Goal: Transaction & Acquisition: Register for event/course

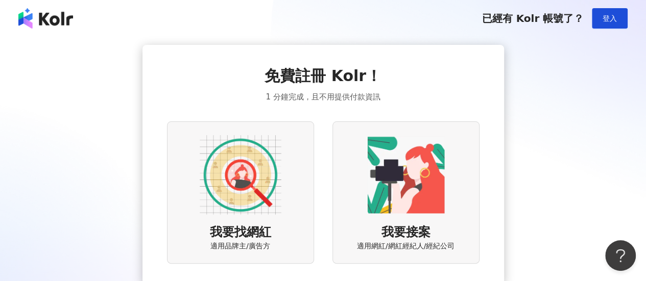
click at [261, 207] on img at bounding box center [241, 175] width 82 height 82
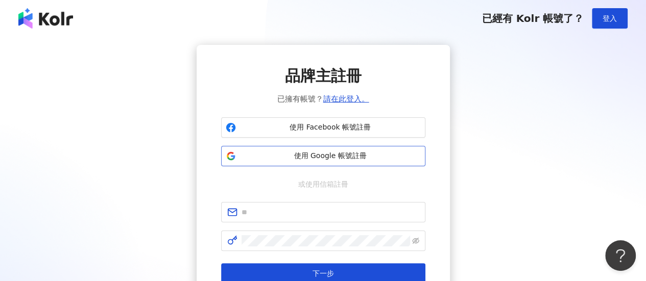
click at [359, 158] on span "使用 Google 帳號註冊" at bounding box center [330, 156] width 181 height 10
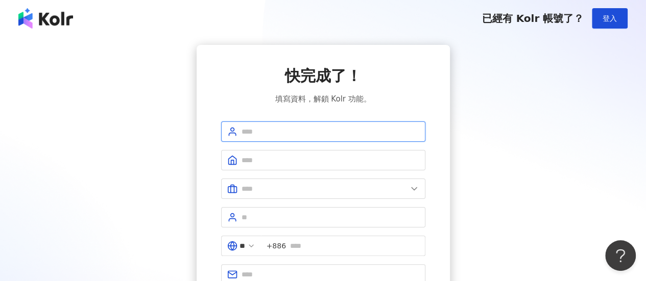
click at [291, 136] on input "text" at bounding box center [331, 131] width 178 height 11
type input "*"
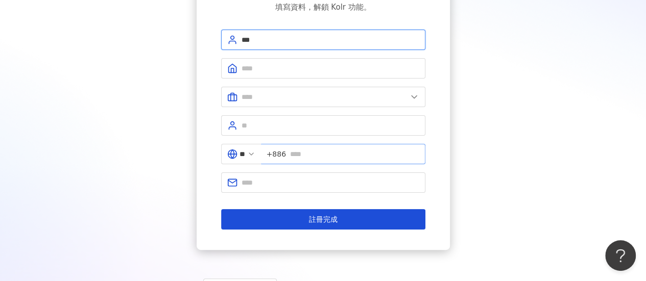
scroll to position [102, 0]
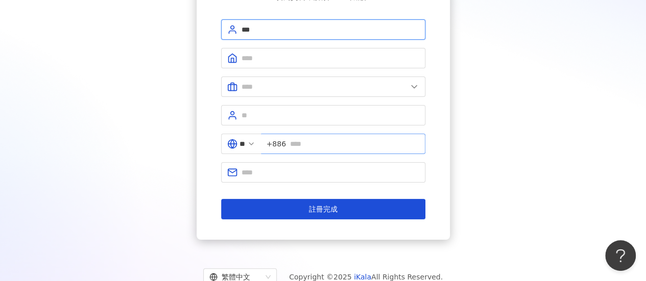
type input "***"
click at [326, 140] on input "text" at bounding box center [354, 143] width 129 height 11
type input "*"
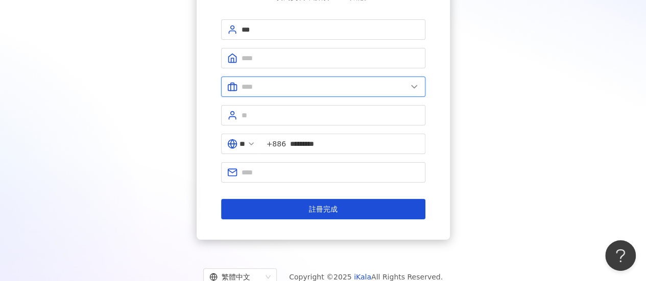
click at [266, 82] on input "text" at bounding box center [324, 86] width 165 height 11
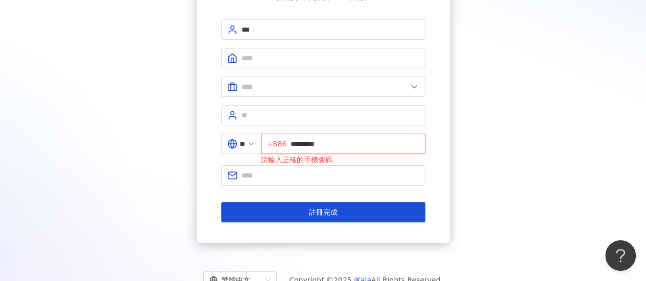
click at [597, 86] on div "快完成了！ 填寫資料，解鎖 Kolr 功能。 *** 美容業 醫療生技及保健業 食品飲料業 批發及零售業 電子商務業 金融業 資訊電子工業 觀光餐旅業 遊戲業…" at bounding box center [322, 93] width 621 height 300
click at [296, 140] on input "*********" at bounding box center [355, 143] width 129 height 11
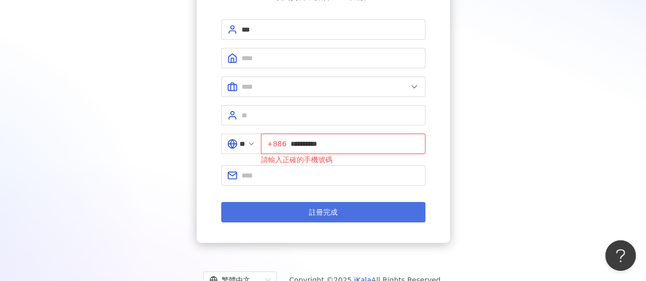
type input "**********"
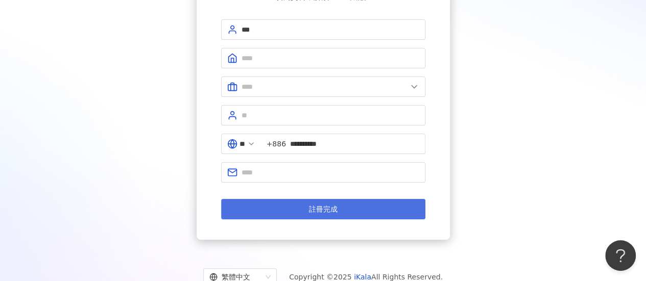
click at [355, 209] on button "註冊完成" at bounding box center [323, 209] width 204 height 20
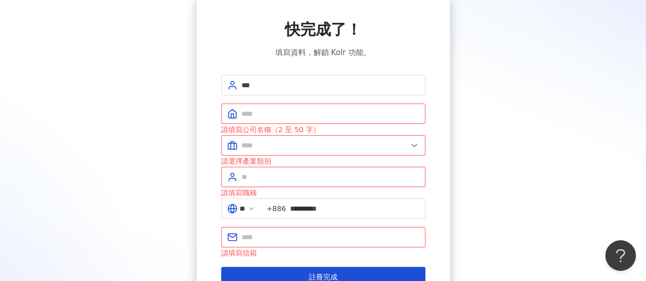
scroll to position [0, 0]
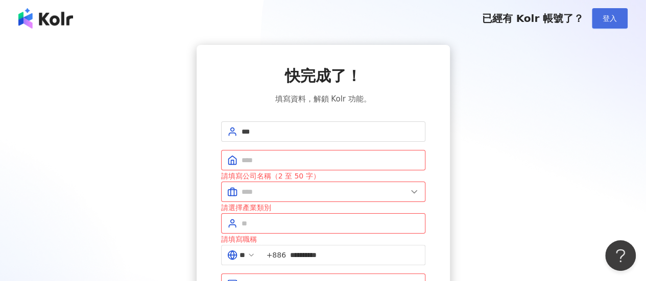
click at [603, 10] on button "登入" at bounding box center [610, 18] width 36 height 20
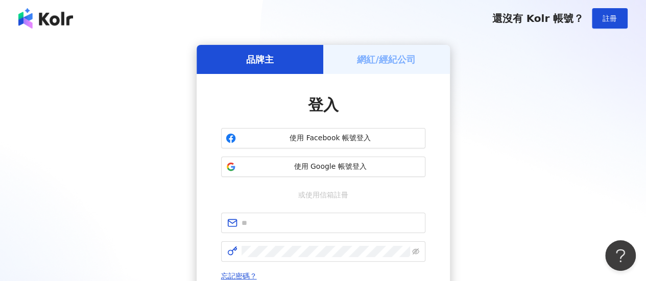
click at [35, 32] on div "還沒有 Kolr 帳號？ 註冊" at bounding box center [323, 18] width 646 height 37
click at [39, 26] on img at bounding box center [45, 18] width 55 height 20
click at [370, 61] on h5 "網紅/經紀公司" at bounding box center [386, 59] width 59 height 13
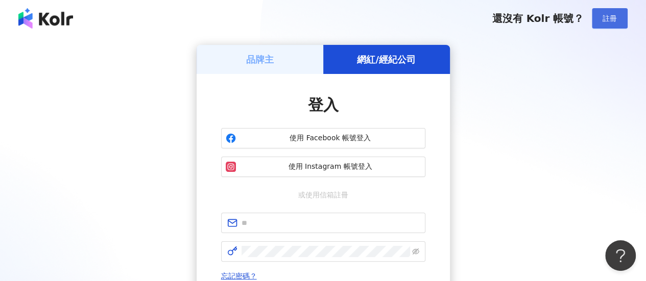
click at [594, 17] on button "註冊" at bounding box center [610, 18] width 36 height 20
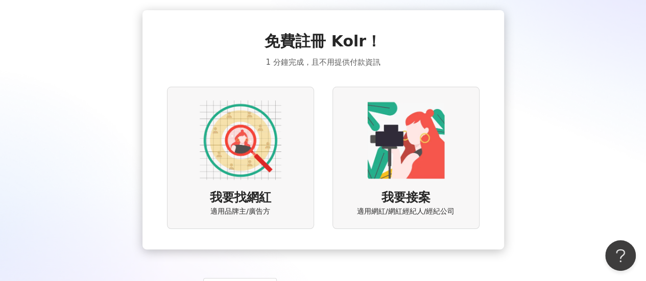
scroll to position [51, 0]
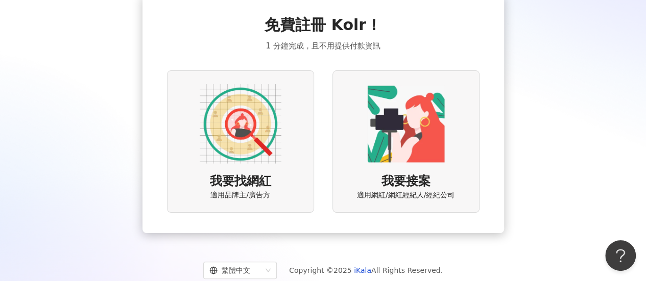
click at [389, 132] on img at bounding box center [406, 124] width 82 height 82
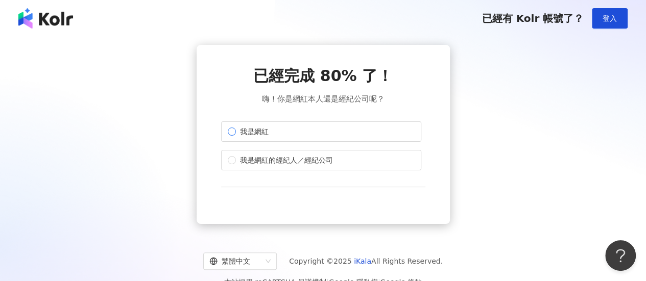
click at [326, 138] on label "我是網紅" at bounding box center [321, 132] width 200 height 20
